Goal: Find specific page/section: Find specific page/section

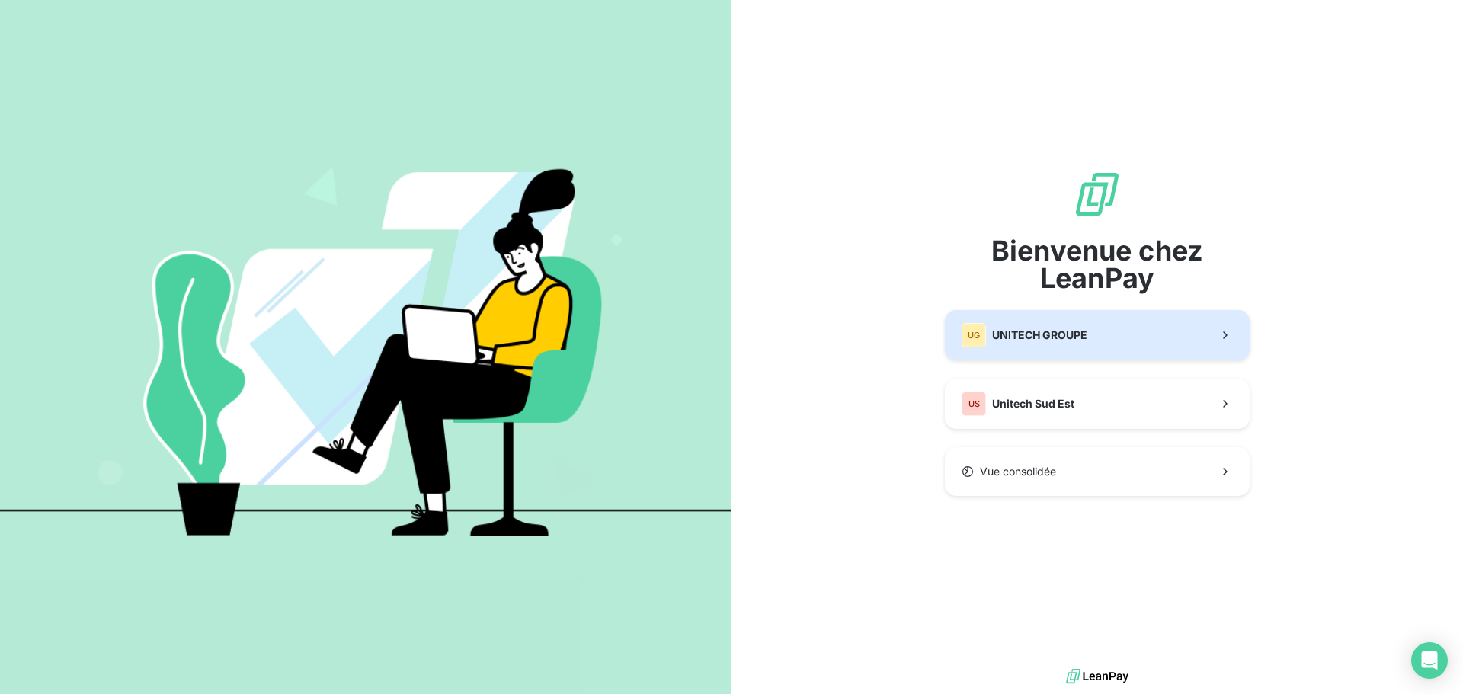
click at [1033, 341] on span "UNITECH GROUPE" at bounding box center [1039, 335] width 95 height 15
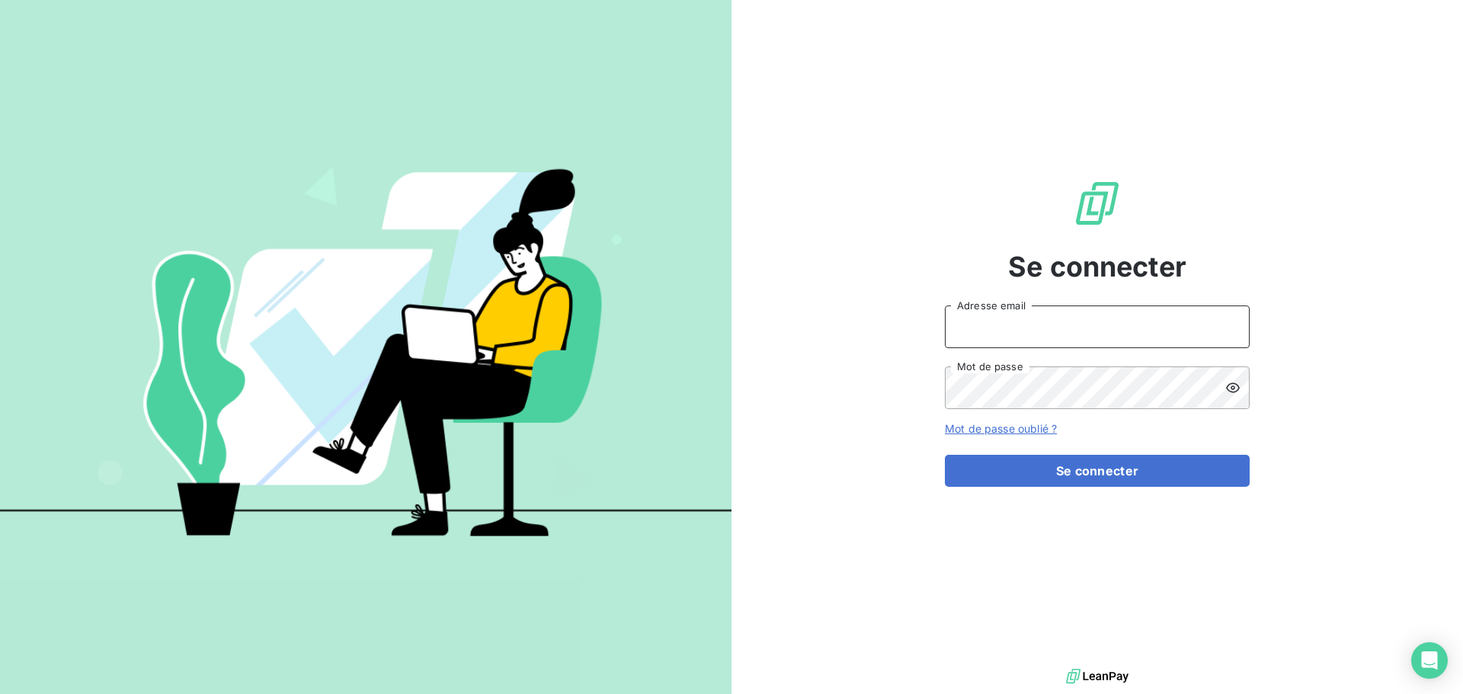
type input "[EMAIL_ADDRESS][DOMAIN_NAME]"
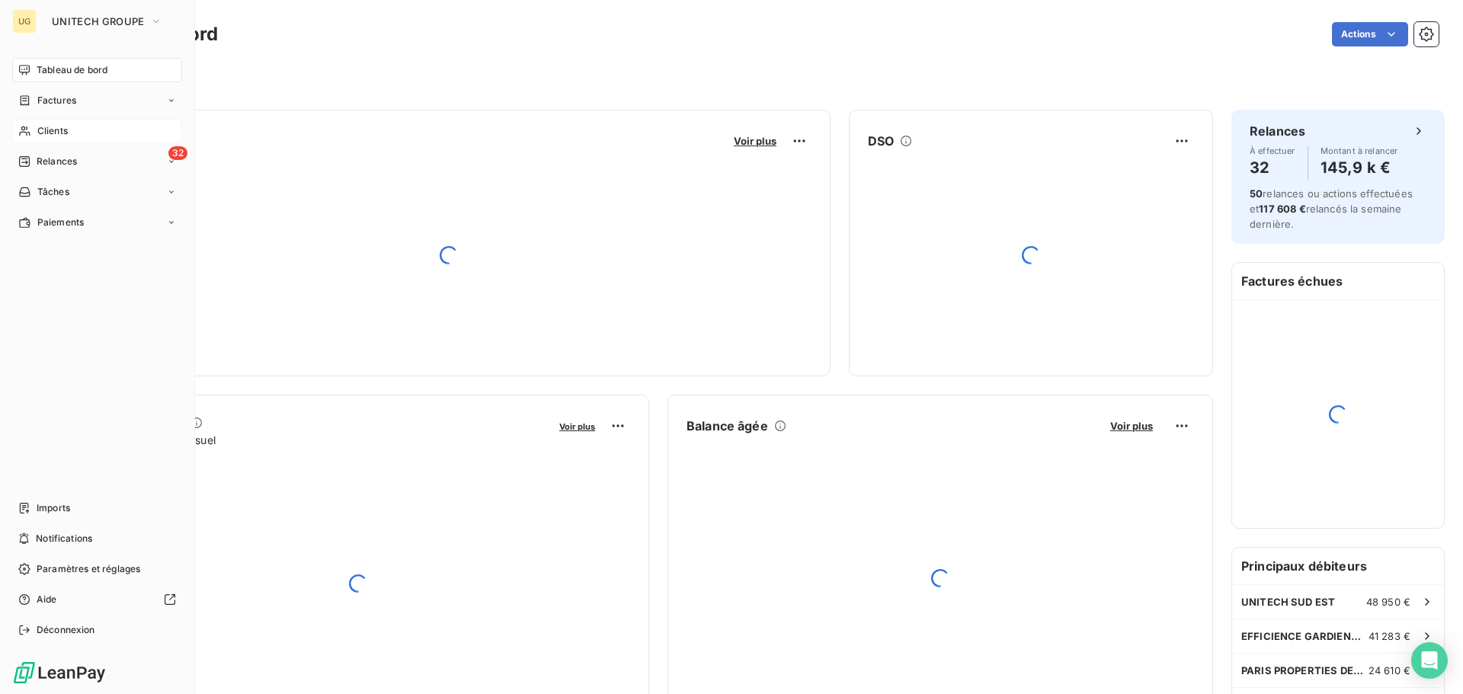
click at [44, 129] on span "Clients" at bounding box center [52, 131] width 30 height 14
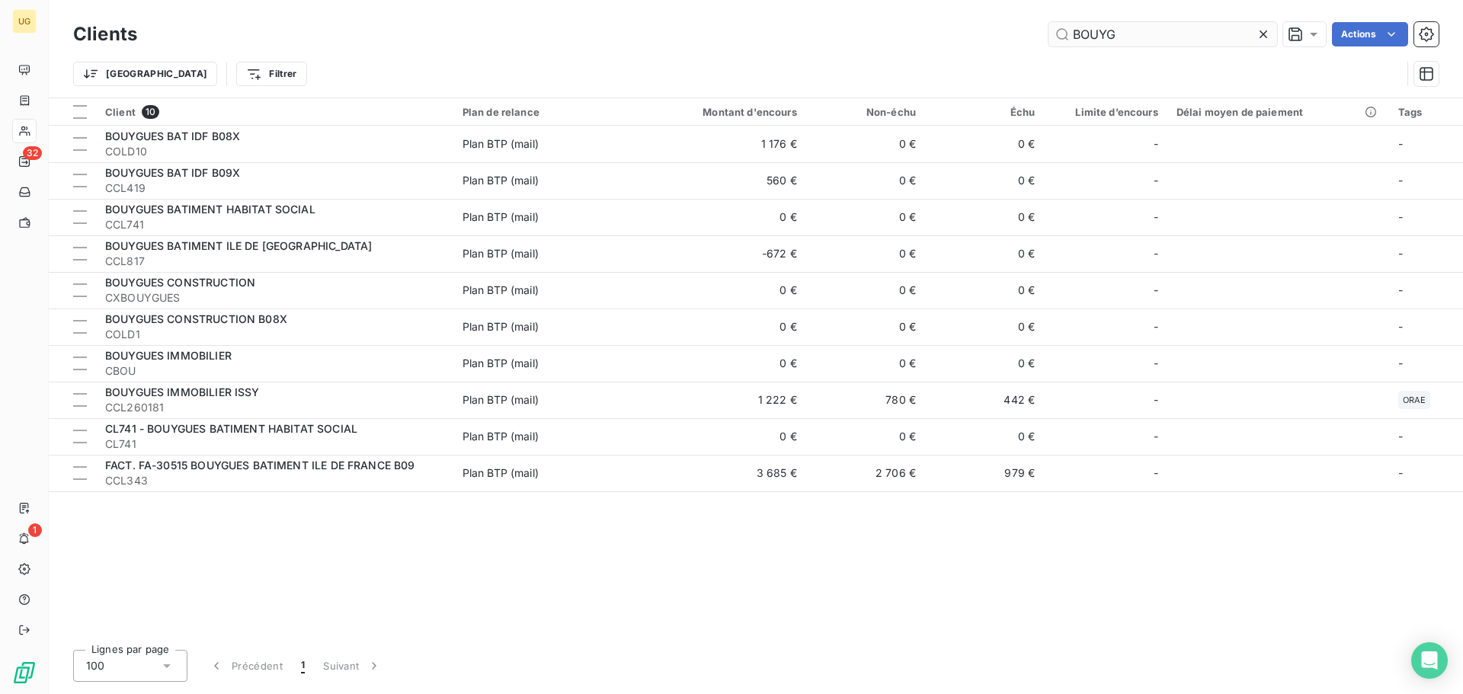
drag, startPoint x: 1125, startPoint y: 36, endPoint x: 1053, endPoint y: 35, distance: 72.4
click at [1053, 35] on input "BOUYG" at bounding box center [1162, 34] width 229 height 24
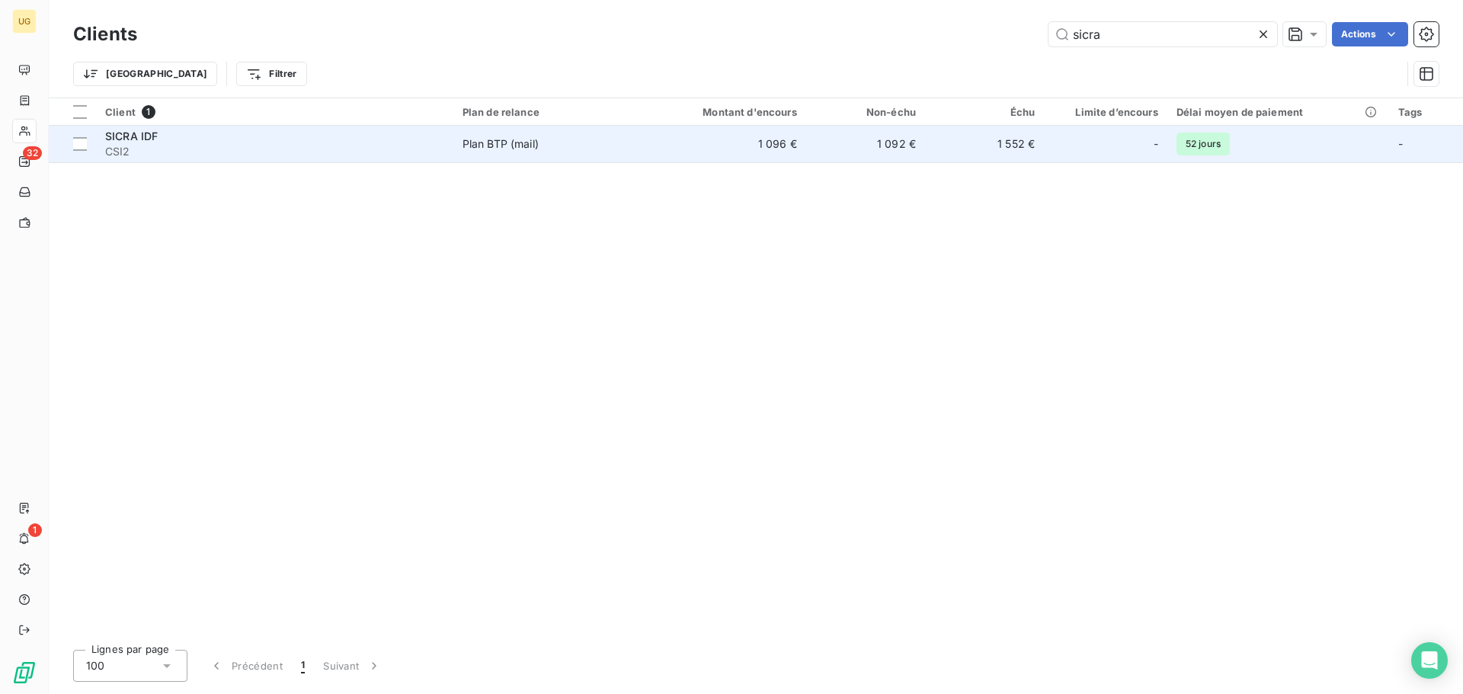
type input "sicra"
click at [775, 149] on td "1 096 €" at bounding box center [725, 144] width 159 height 37
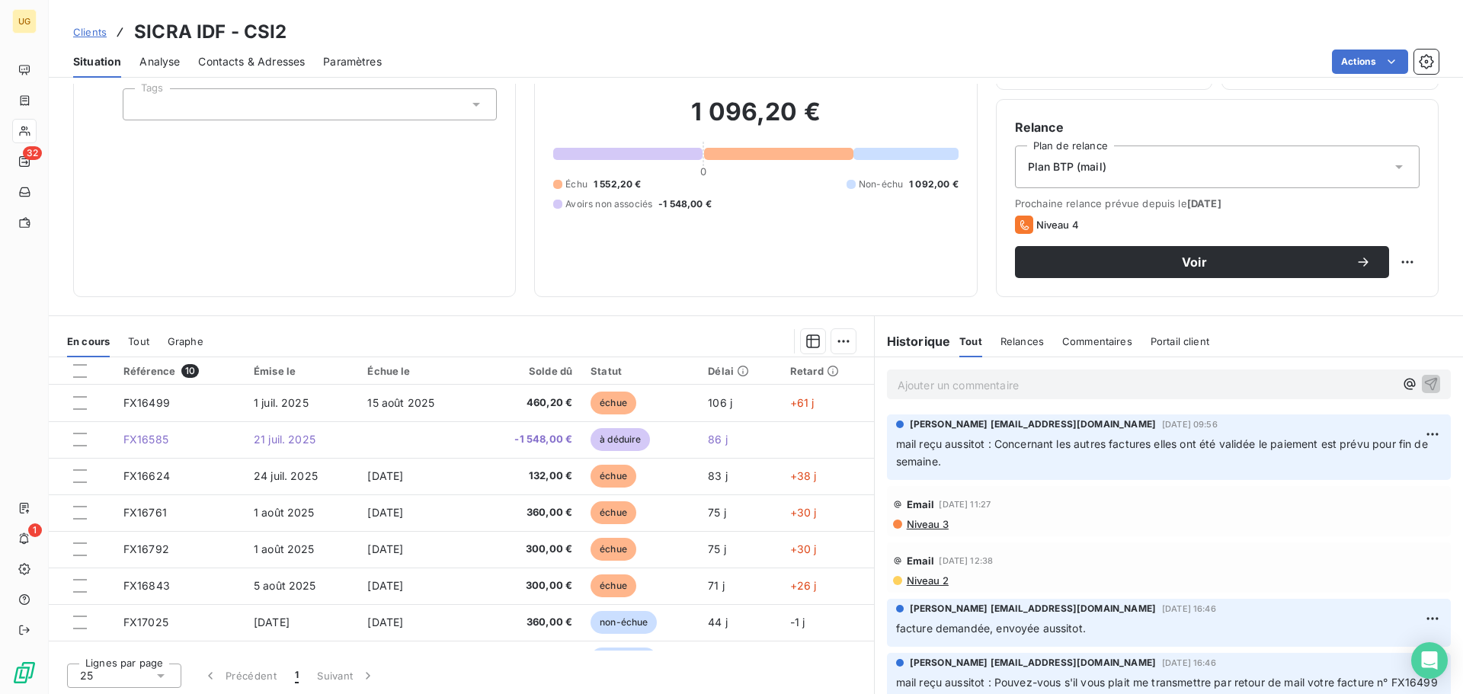
scroll to position [103, 0]
